Goal: Find specific page/section: Find specific page/section

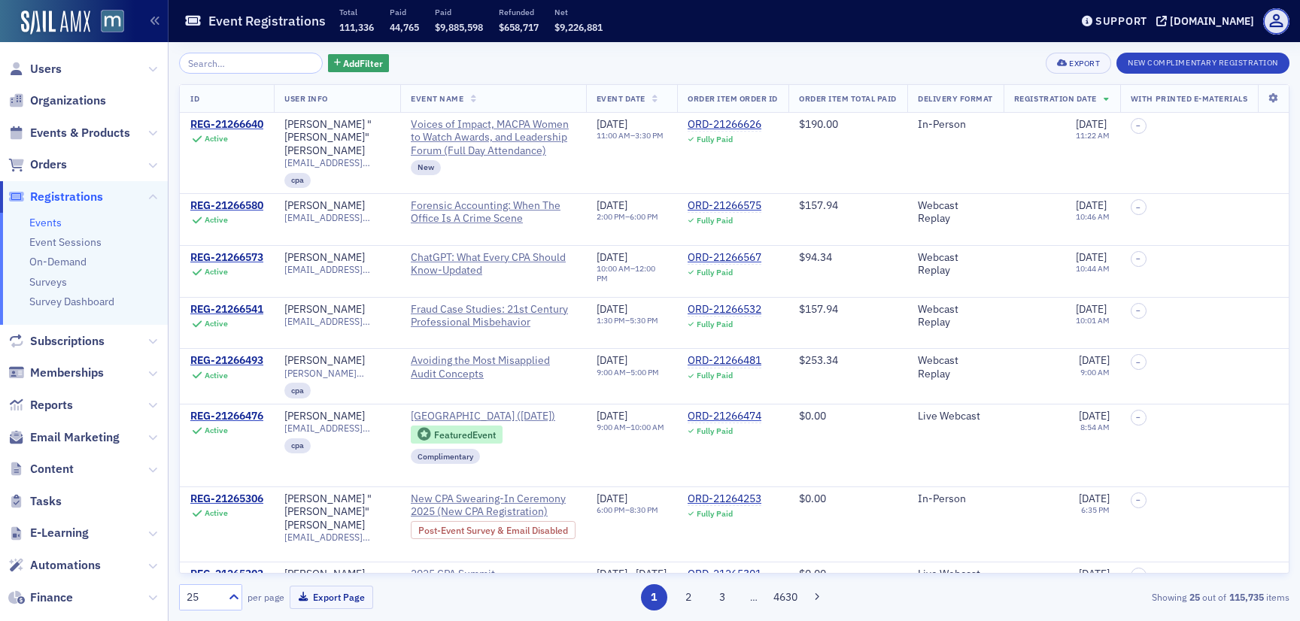
scroll to position [0, 269]
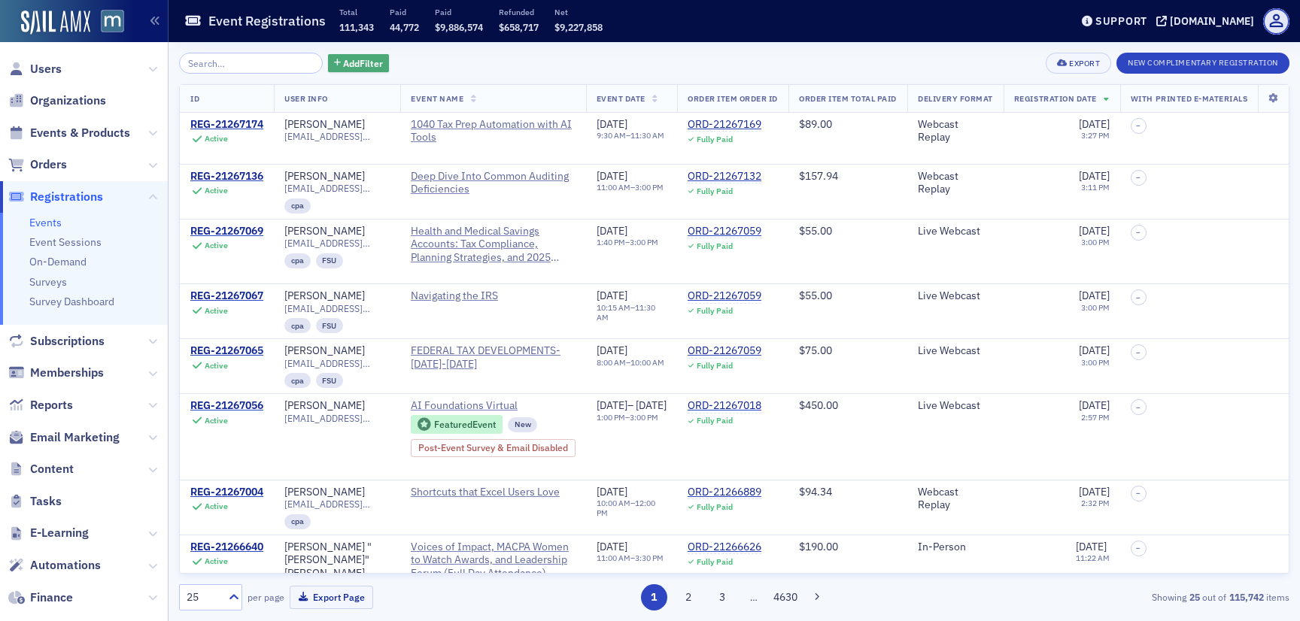
click at [356, 71] on button "Add Filter" at bounding box center [359, 63] width 62 height 19
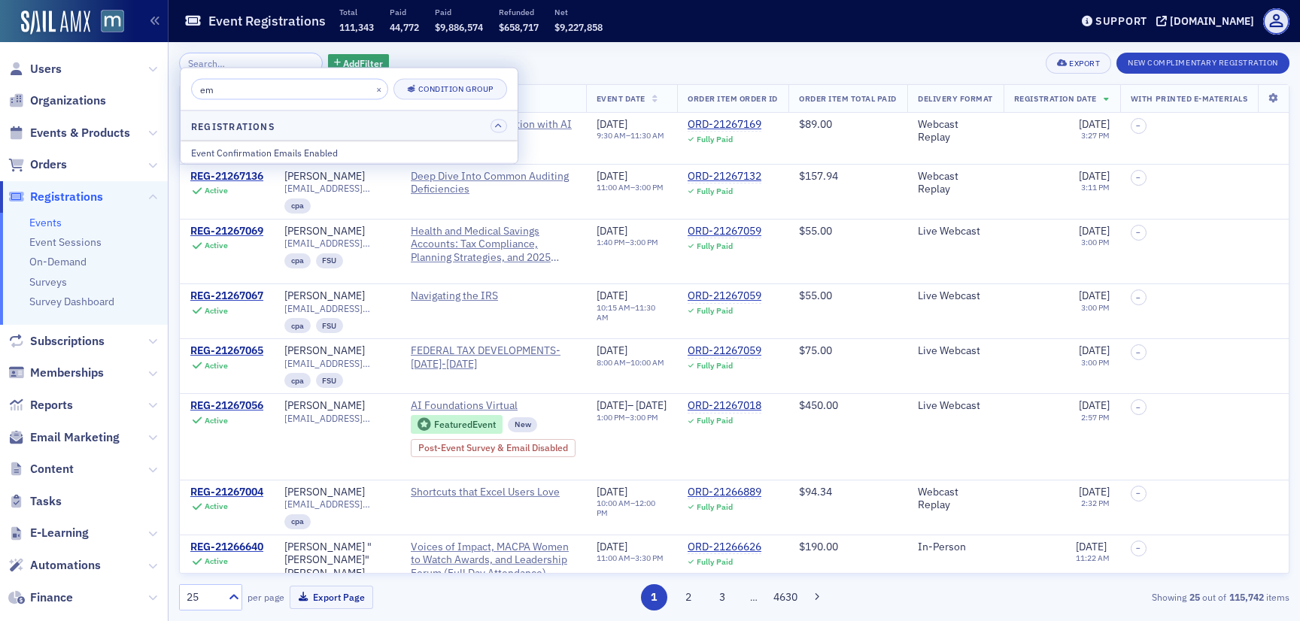
type input "e"
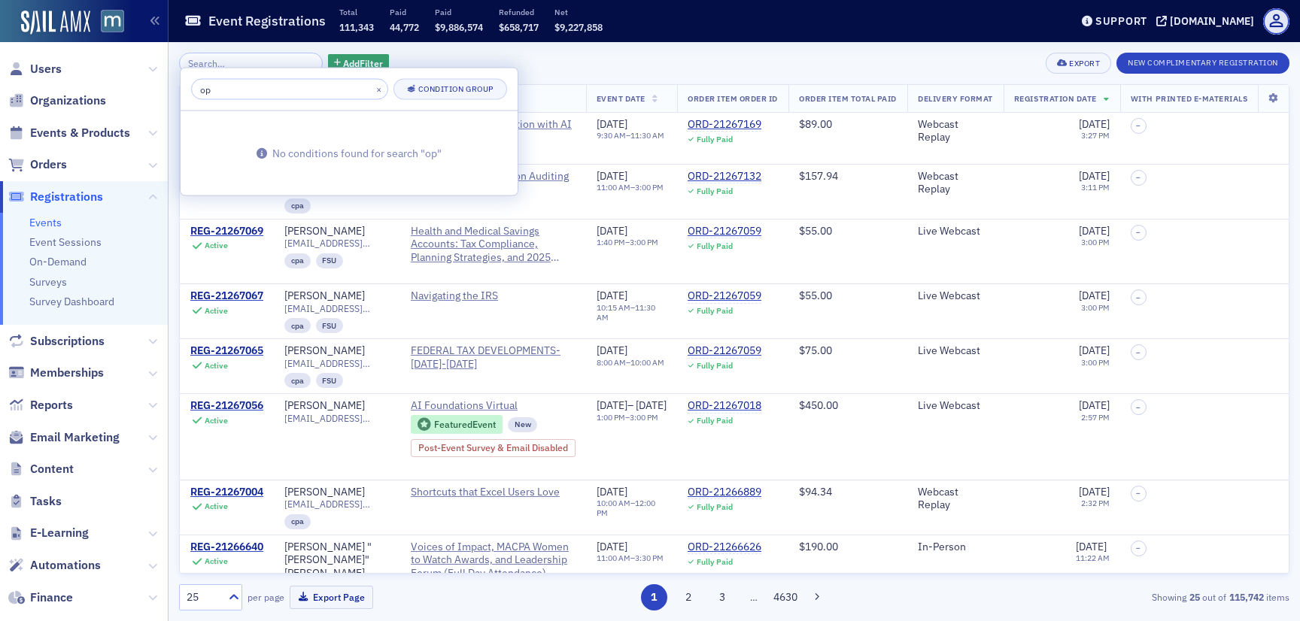
type input "o"
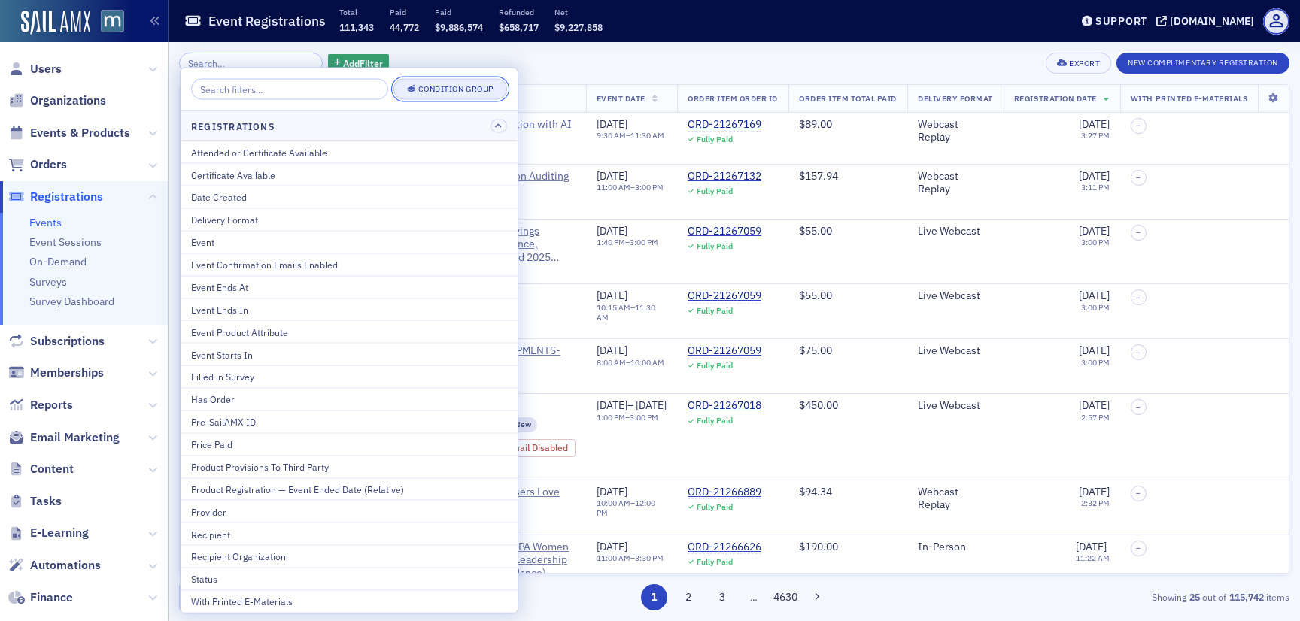
click at [454, 78] on div "Condition Group" at bounding box center [349, 89] width 337 height 43
